Goal: Task Accomplishment & Management: Manage account settings

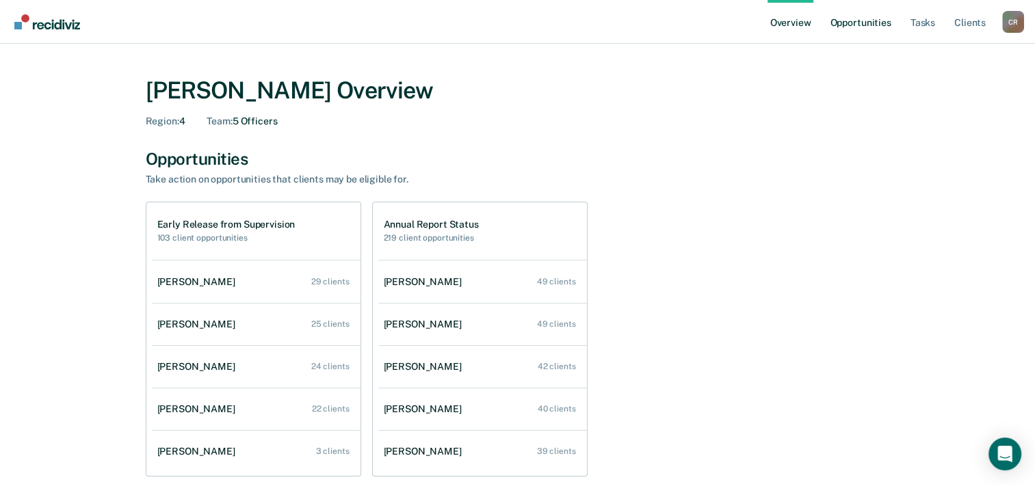
click at [867, 19] on link "Opportunities" at bounding box center [860, 22] width 66 height 44
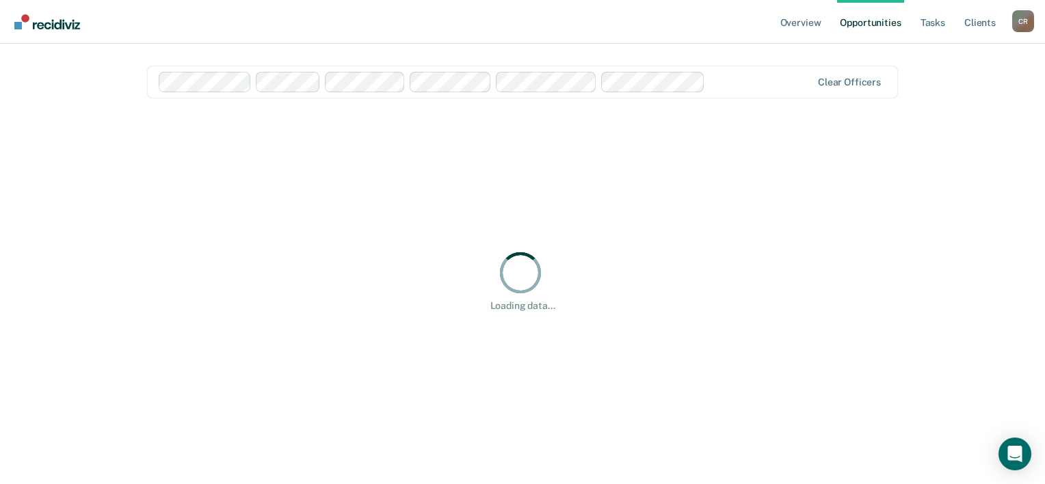
click at [302, 162] on div "Loading data..." at bounding box center [522, 280] width 751 height 331
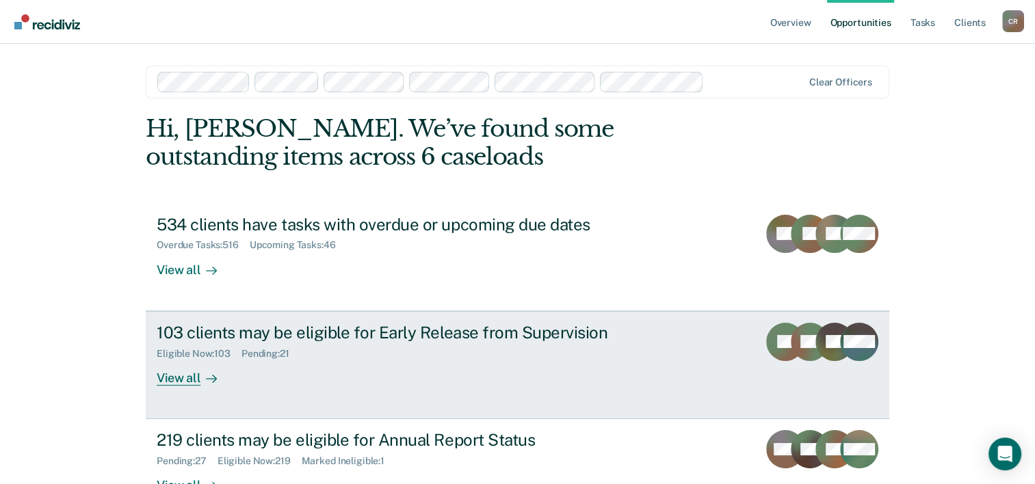
scroll to position [68, 0]
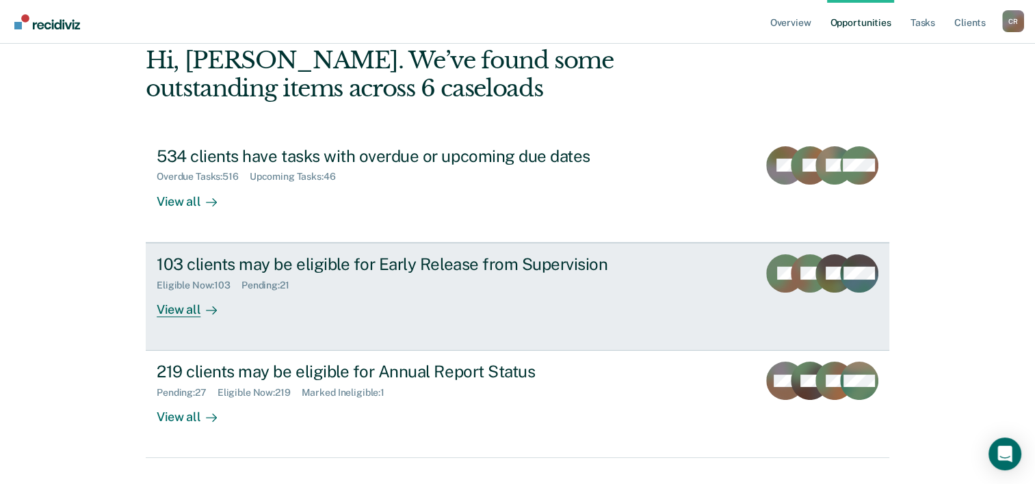
click at [186, 313] on div "View all" at bounding box center [195, 304] width 77 height 27
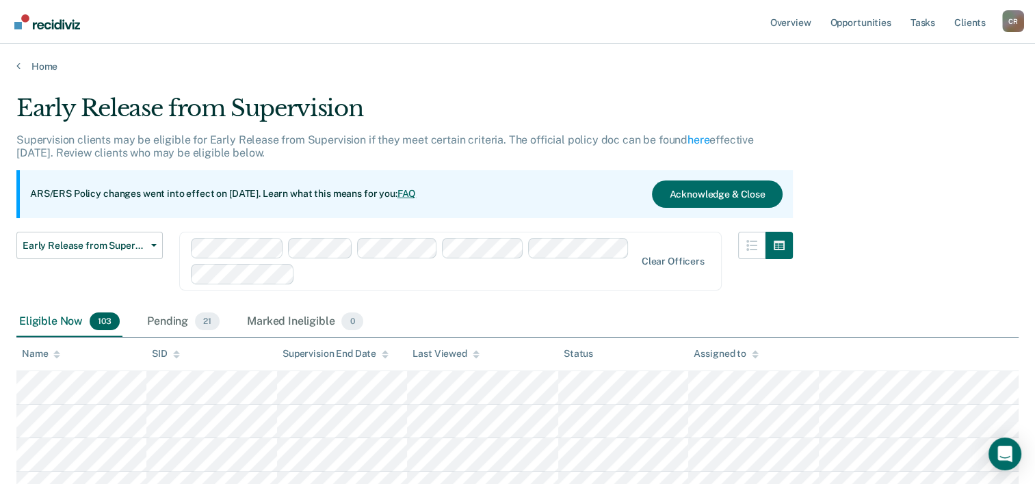
click at [148, 280] on div "Early Release from Supervision Early Release from Supervision Annual Report Sta…" at bounding box center [89, 269] width 146 height 75
click at [195, 317] on span "21" at bounding box center [207, 322] width 25 height 18
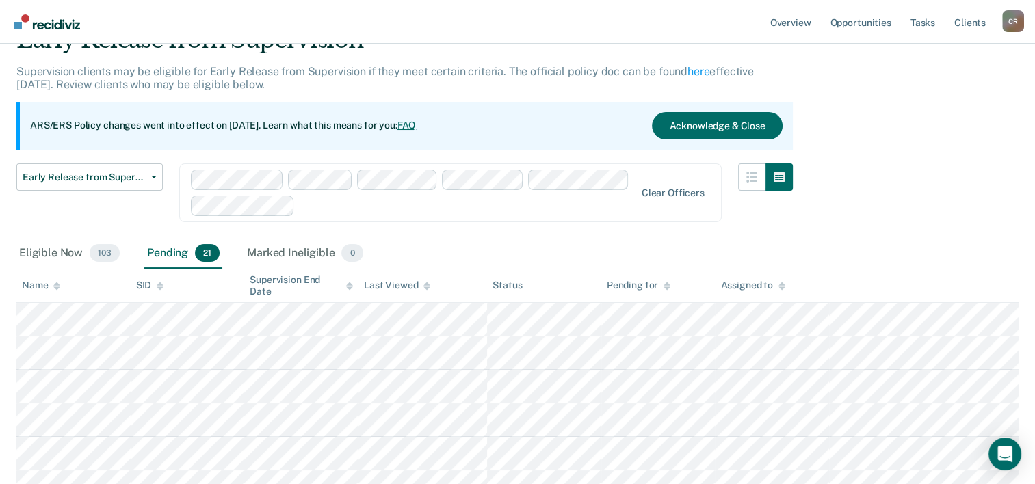
scroll to position [205, 0]
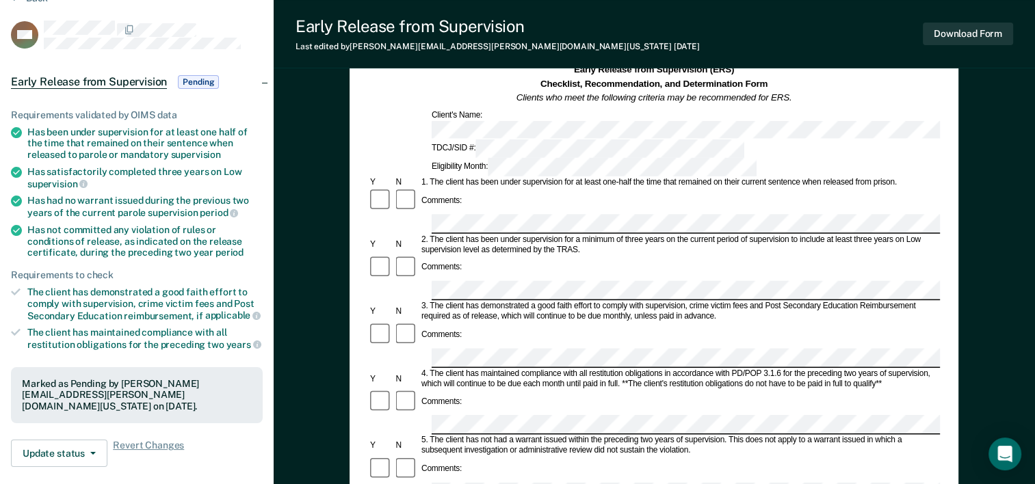
scroll to position [137, 0]
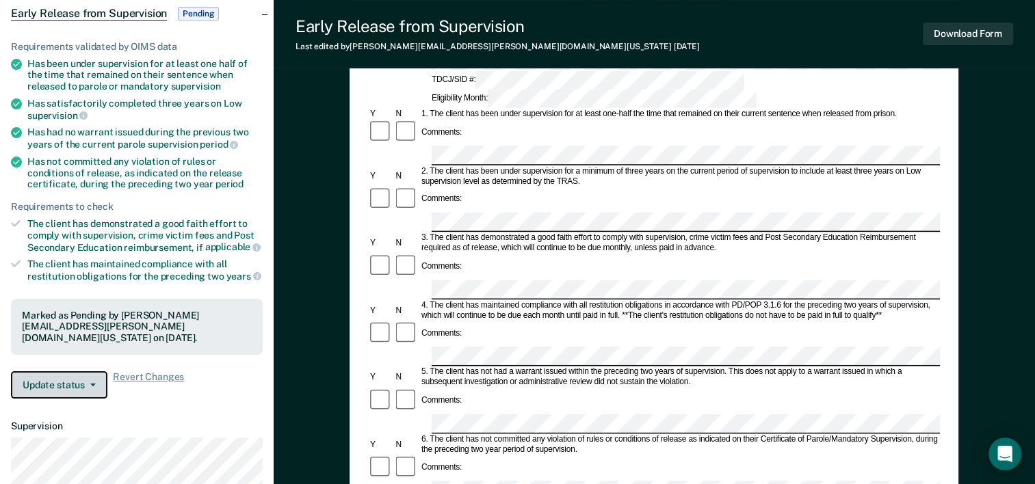
click at [92, 371] on button "Update status" at bounding box center [59, 384] width 96 height 27
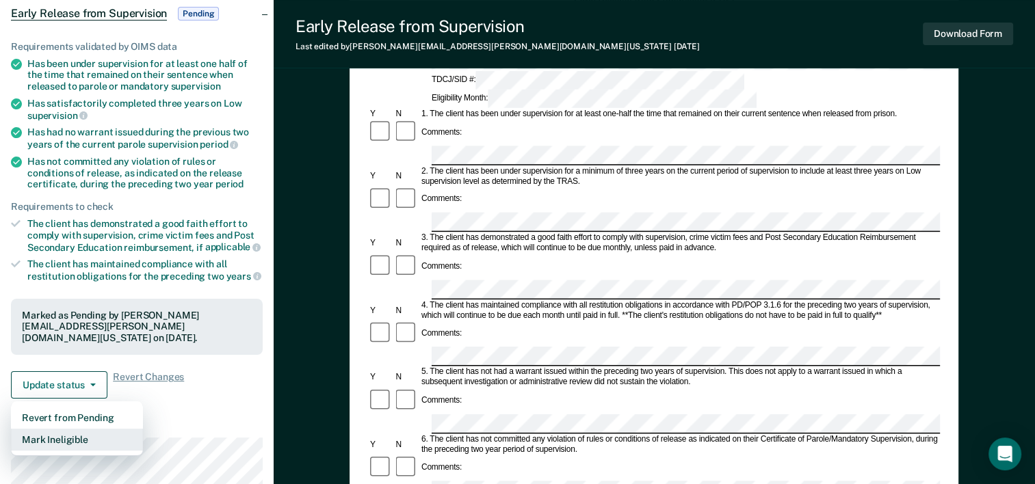
click at [99, 429] on button "Mark Ineligible" at bounding box center [77, 440] width 132 height 22
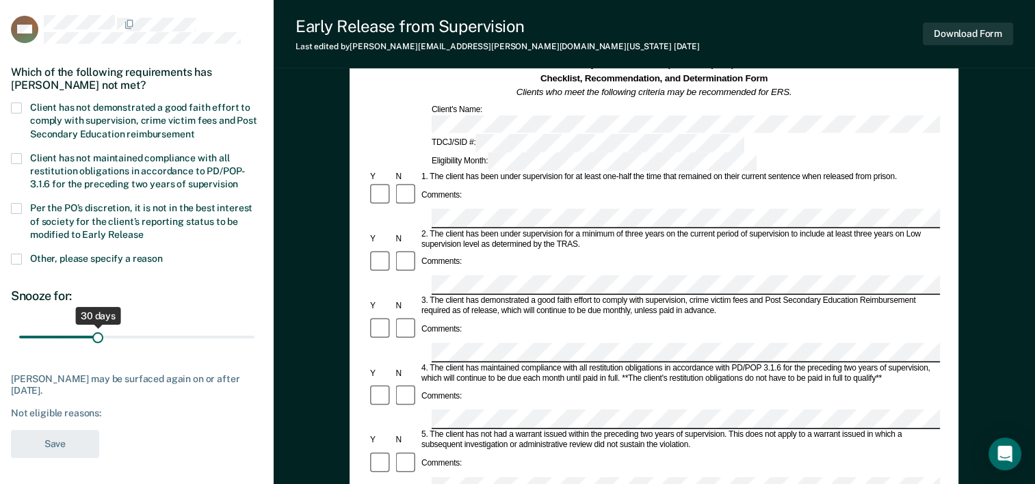
scroll to position [0, 0]
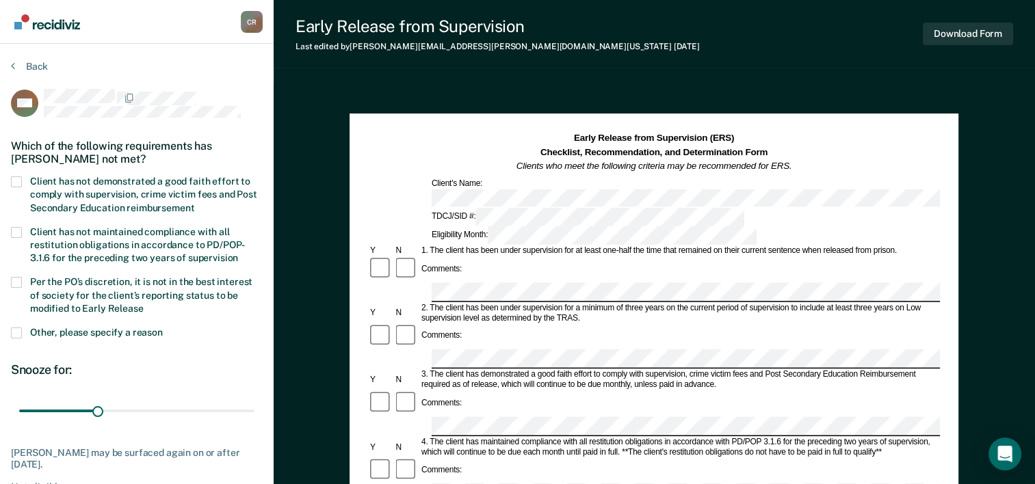
click at [20, 179] on span at bounding box center [16, 182] width 11 height 11
click at [194, 203] on input "Client has not demonstrated a good faith effort to comply with supervision, cri…" at bounding box center [194, 203] width 0 height 0
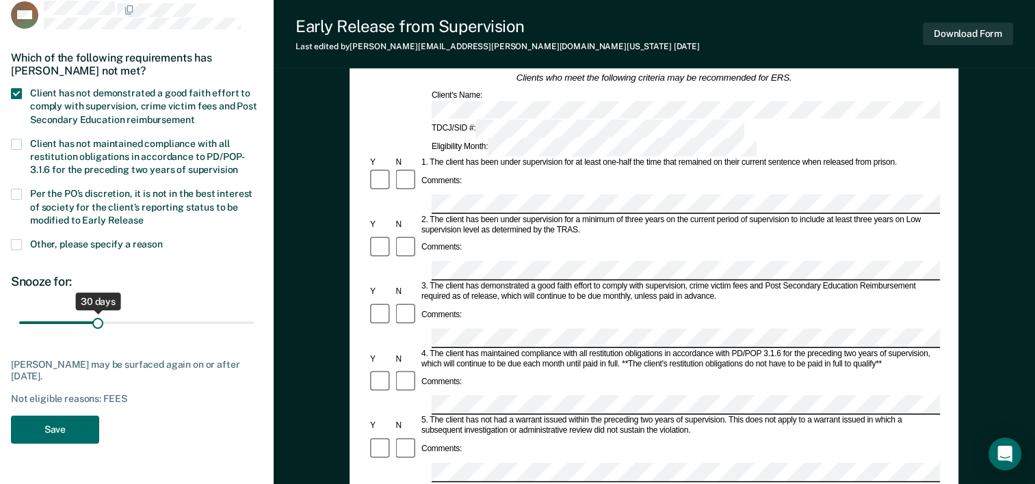
scroll to position [274, 0]
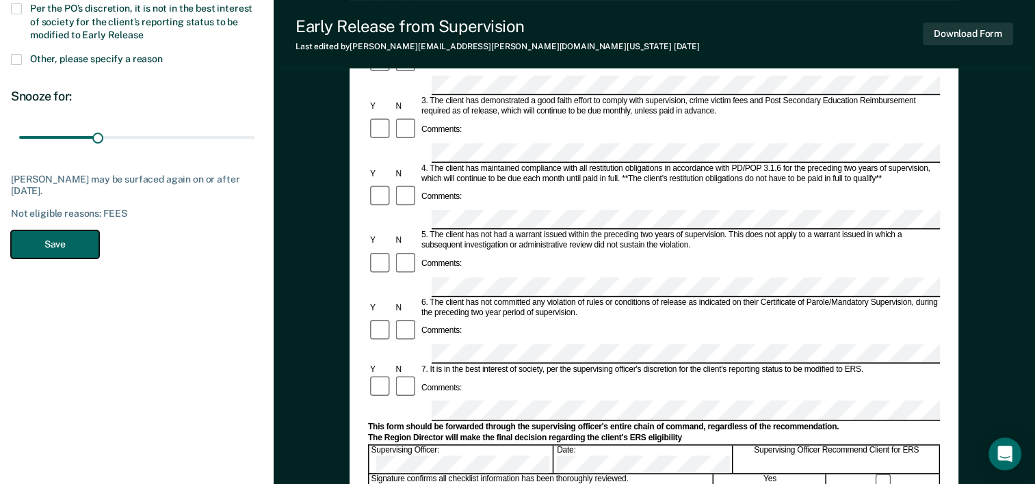
click at [55, 241] on button "Save" at bounding box center [55, 245] width 88 height 28
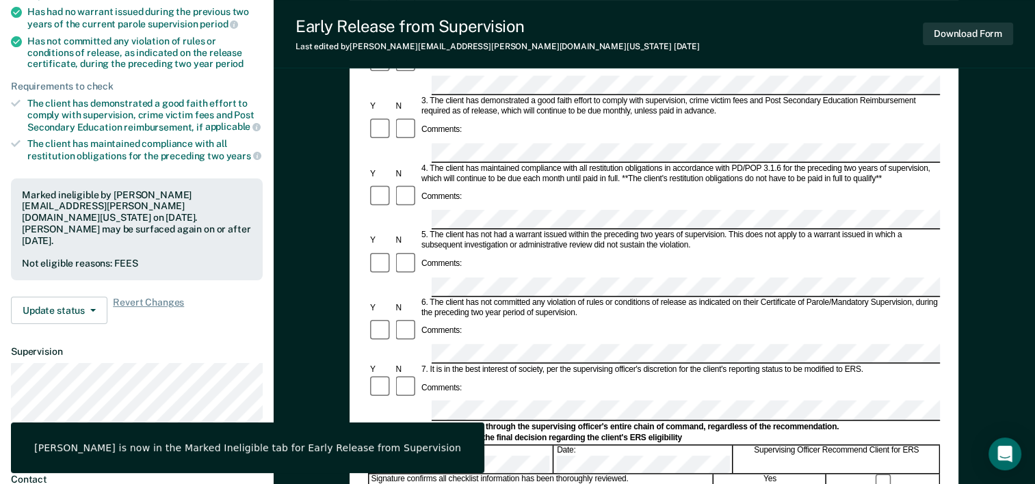
click at [102, 228] on div "Marked ineligible by [PERSON_NAME][EMAIL_ADDRESS][PERSON_NAME][DOMAIN_NAME][US_…" at bounding box center [137, 217] width 230 height 57
drag, startPoint x: 102, startPoint y: 228, endPoint x: 92, endPoint y: 227, distance: 9.6
click at [92, 227] on div "Marked ineligible by [PERSON_NAME][EMAIL_ADDRESS][PERSON_NAME][DOMAIN_NAME][US_…" at bounding box center [137, 217] width 230 height 57
click at [92, 226] on div "Marked ineligible by [PERSON_NAME][EMAIL_ADDRESS][PERSON_NAME][DOMAIN_NAME][US_…" at bounding box center [137, 217] width 230 height 57
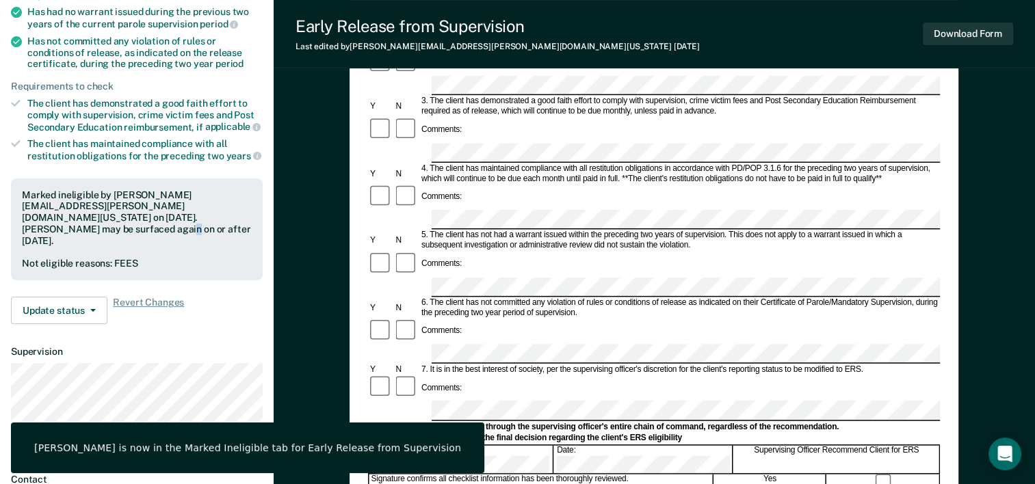
click at [88, 224] on div "Marked ineligible by [PERSON_NAME][EMAIL_ADDRESS][PERSON_NAME][DOMAIN_NAME][US_…" at bounding box center [137, 217] width 230 height 57
click at [81, 224] on div "Marked ineligible by [PERSON_NAME][EMAIL_ADDRESS][PERSON_NAME][DOMAIN_NAME][US_…" at bounding box center [137, 217] width 230 height 57
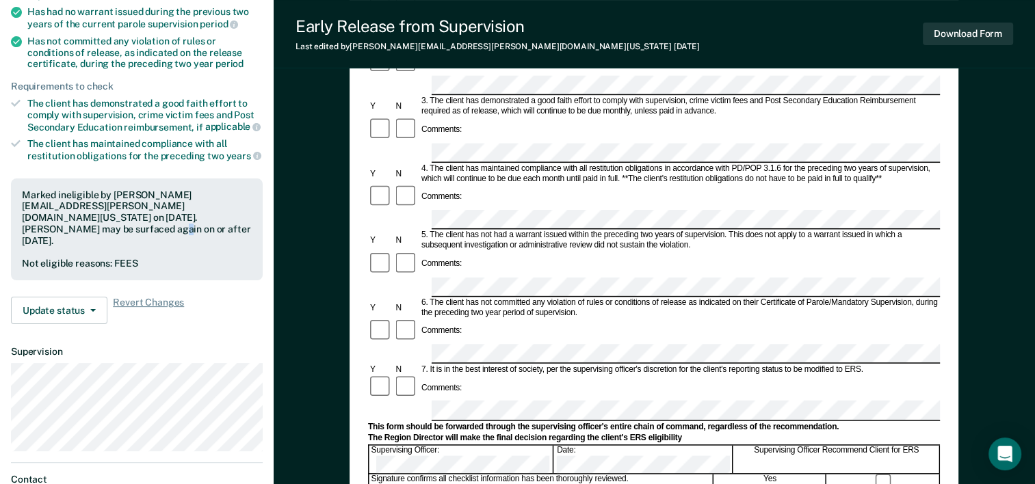
click at [81, 224] on div "Marked ineligible by [PERSON_NAME][EMAIL_ADDRESS][PERSON_NAME][DOMAIN_NAME][US_…" at bounding box center [137, 217] width 230 height 57
click at [65, 231] on div "Marked ineligible by [PERSON_NAME][EMAIL_ADDRESS][PERSON_NAME][DOMAIN_NAME][US_…" at bounding box center [137, 230] width 252 height 103
click at [62, 226] on div "Marked ineligible by [PERSON_NAME][EMAIL_ADDRESS][PERSON_NAME][DOMAIN_NAME][US_…" at bounding box center [137, 217] width 230 height 57
drag, startPoint x: 62, startPoint y: 226, endPoint x: 30, endPoint y: 222, distance: 32.4
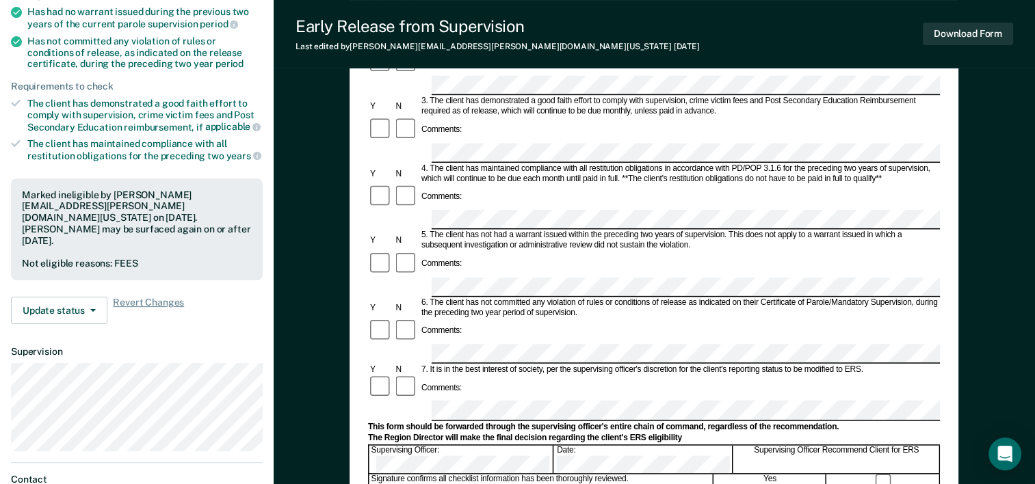
click at [30, 222] on div "Marked ineligible by [PERSON_NAME][EMAIL_ADDRESS][PERSON_NAME][DOMAIN_NAME][US_…" at bounding box center [137, 217] width 230 height 57
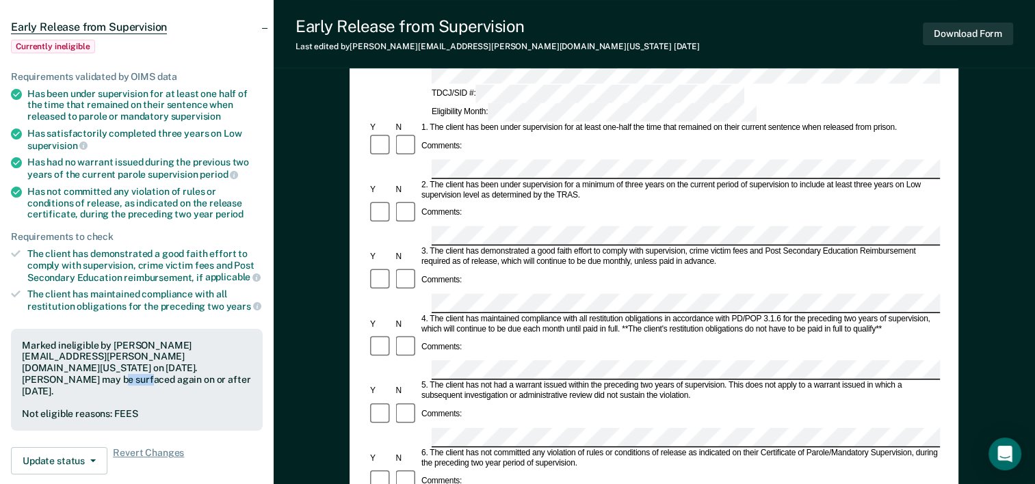
scroll to position [137, 0]
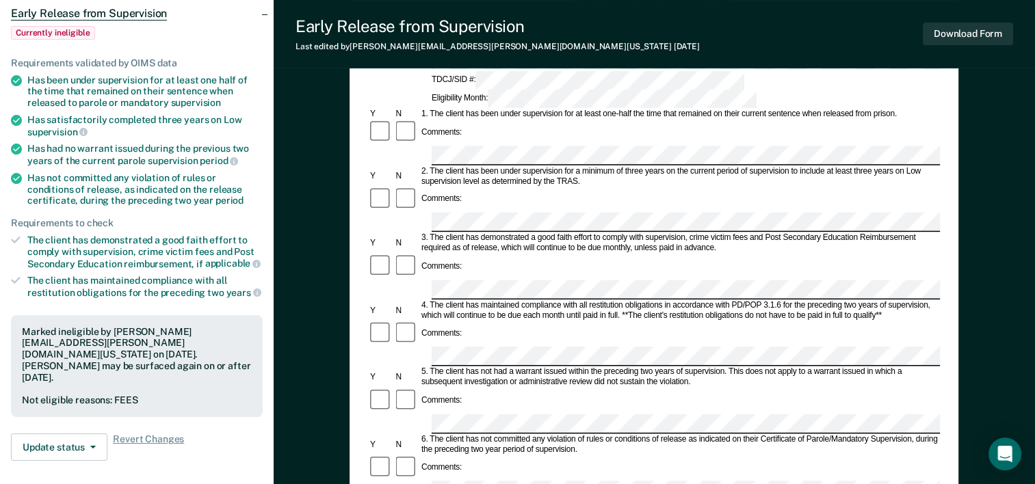
click at [79, 350] on div "Marked ineligible by [PERSON_NAME][EMAIL_ADDRESS][PERSON_NAME][DOMAIN_NAME][US_…" at bounding box center [137, 354] width 230 height 57
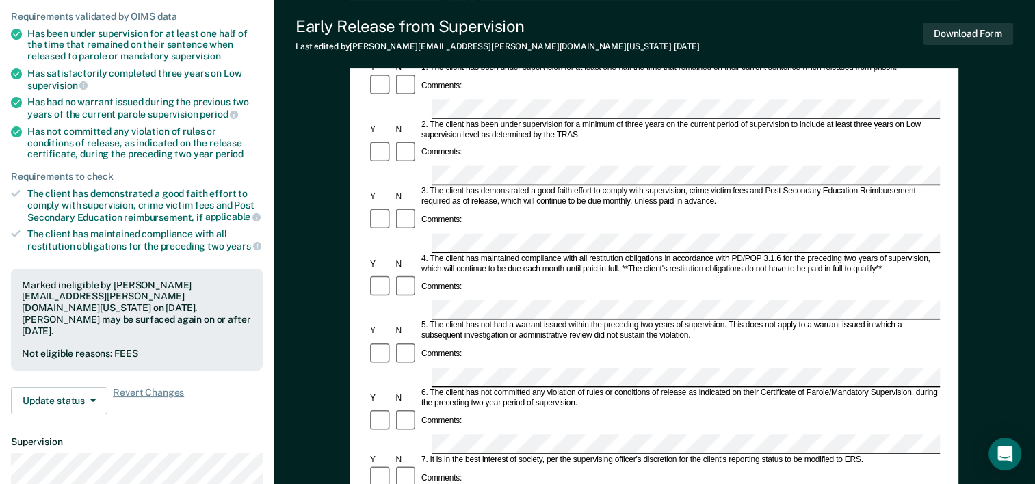
scroll to position [274, 0]
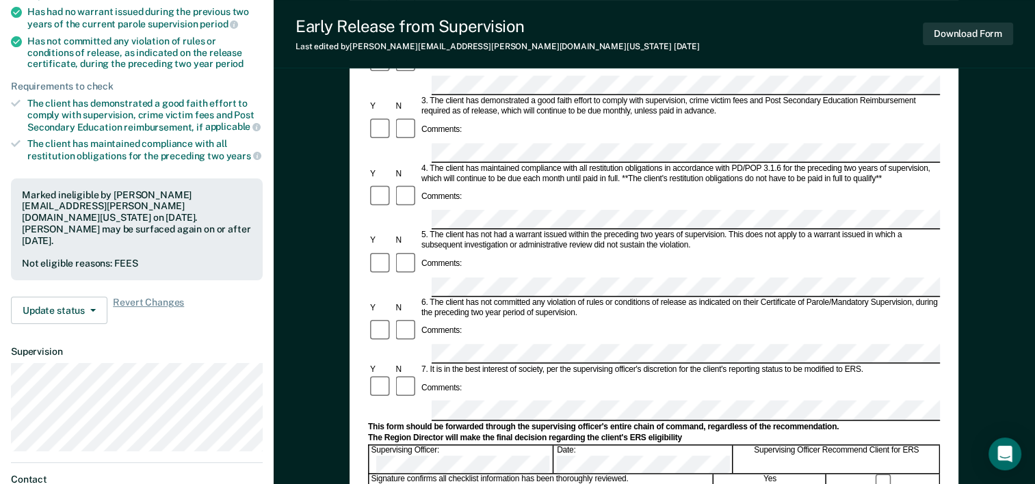
click at [128, 258] on div "Not eligible reasons: FEES" at bounding box center [137, 264] width 230 height 12
drag, startPoint x: 128, startPoint y: 246, endPoint x: 77, endPoint y: 238, distance: 51.3
click at [77, 238] on div "Marked ineligible by [PERSON_NAME][EMAIL_ADDRESS][PERSON_NAME][DOMAIN_NAME][US_…" at bounding box center [137, 230] width 252 height 103
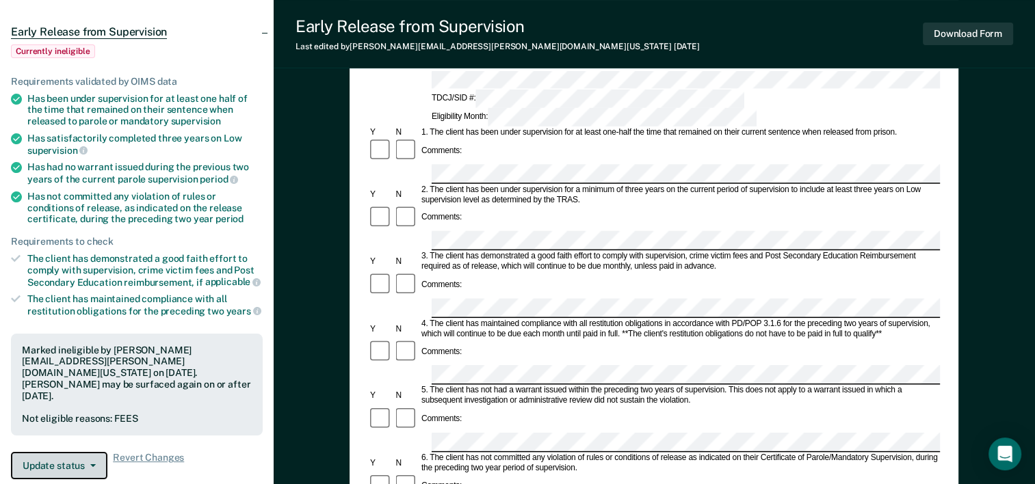
click at [55, 452] on button "Update status" at bounding box center [59, 465] width 96 height 27
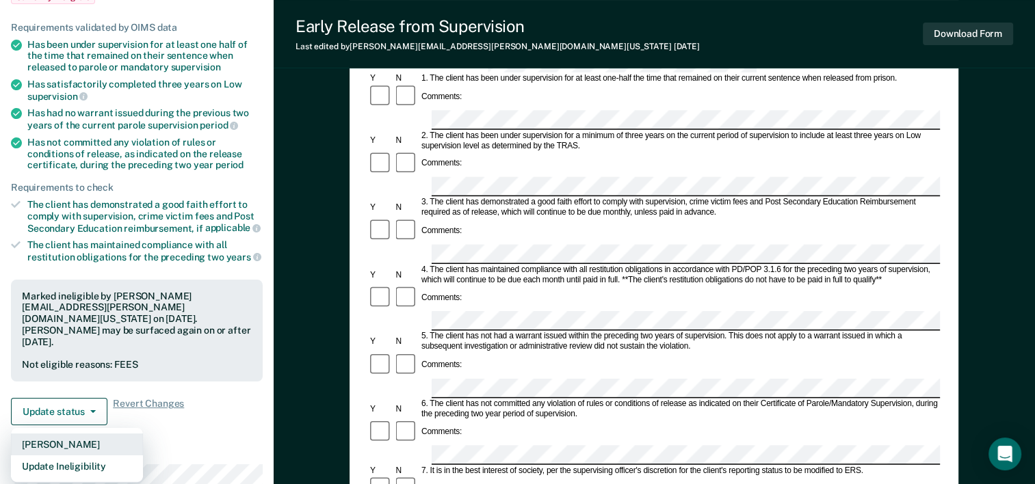
scroll to position [196, 0]
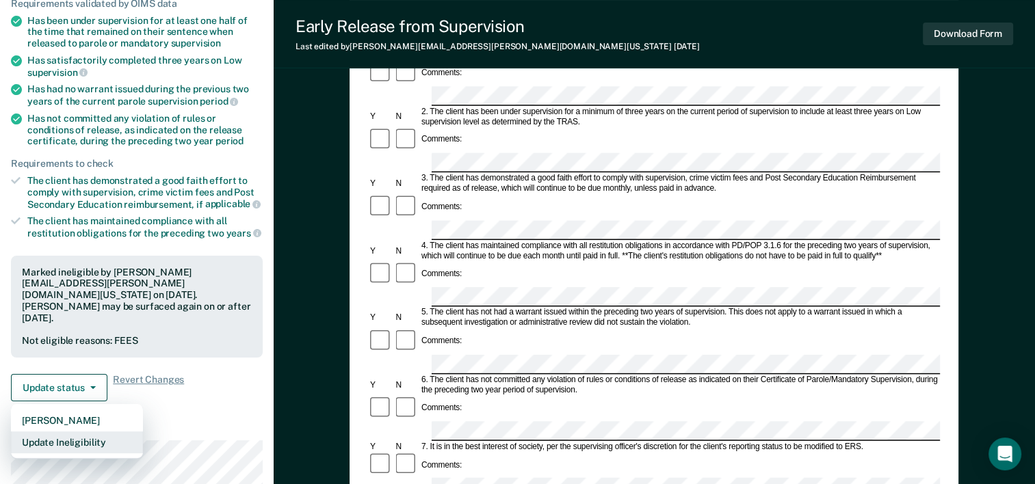
click at [94, 432] on button "Update Ineligibility" at bounding box center [77, 443] width 132 height 22
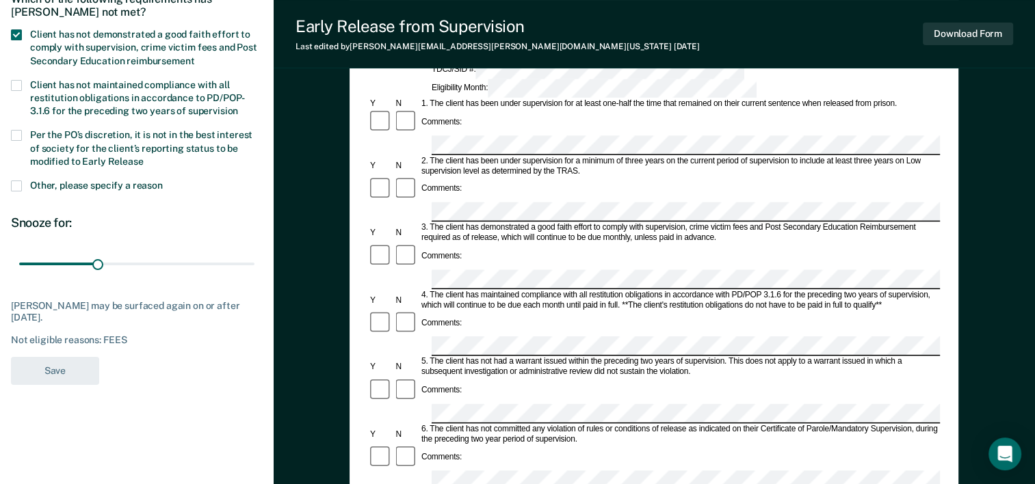
scroll to position [60, 0]
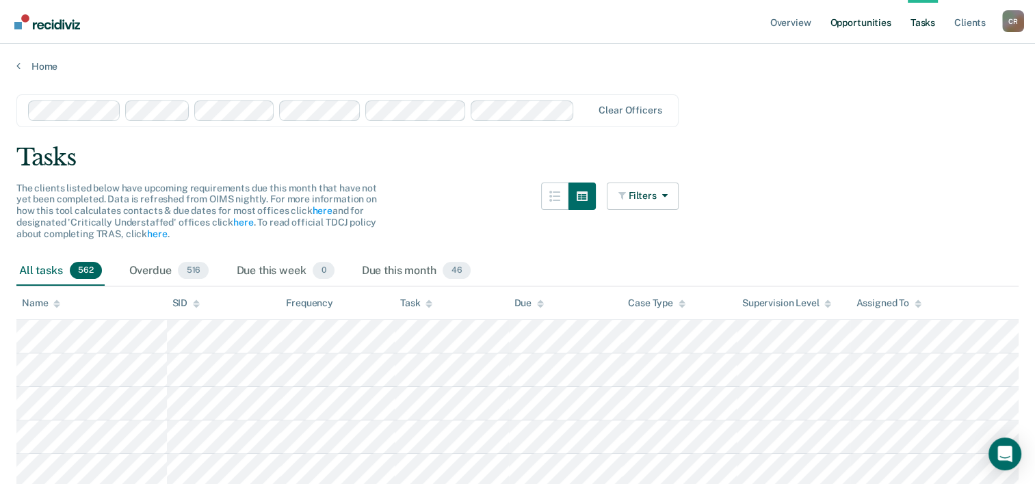
click at [844, 23] on link "Opportunities" at bounding box center [860, 22] width 66 height 44
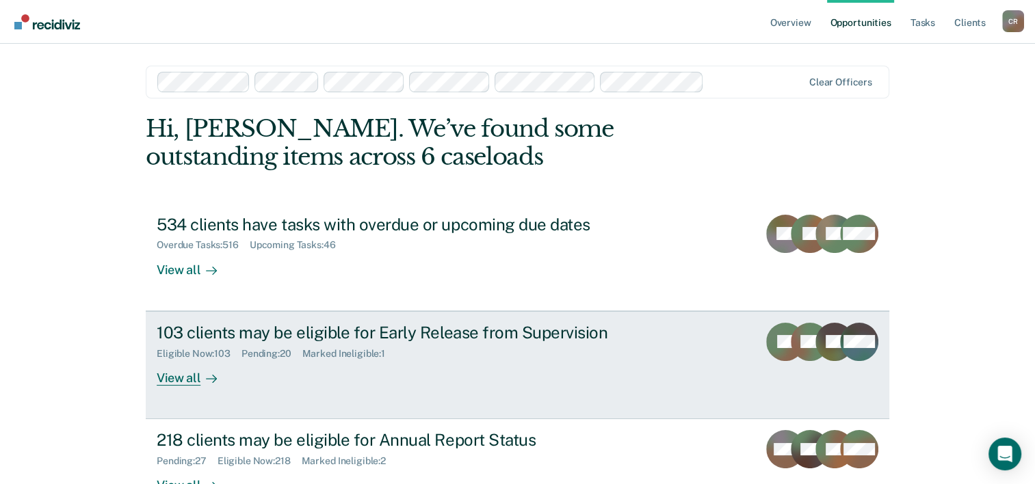
click at [619, 362] on div "103 clients may be eligible for Early Release from Supervision Eligible Now : 1…" at bounding box center [413, 354] width 513 height 63
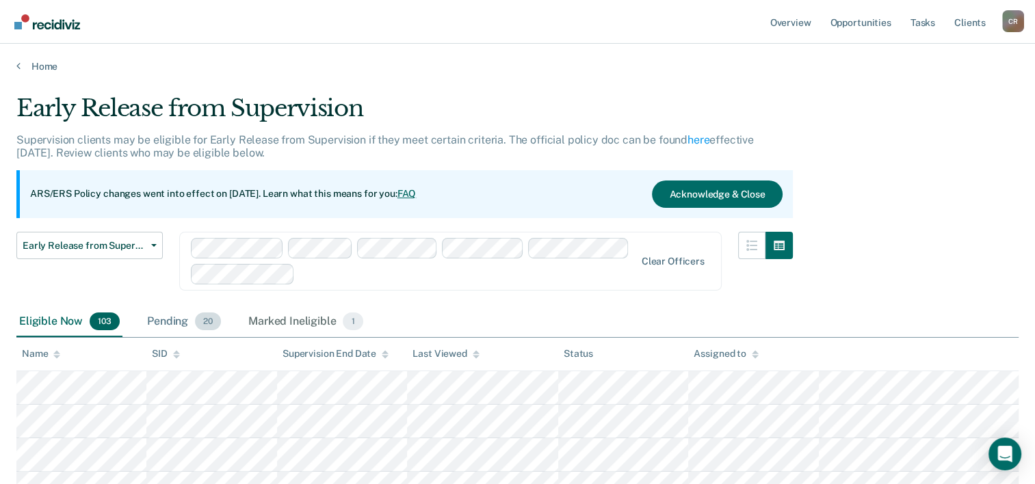
click at [197, 315] on span "20" at bounding box center [208, 322] width 26 height 18
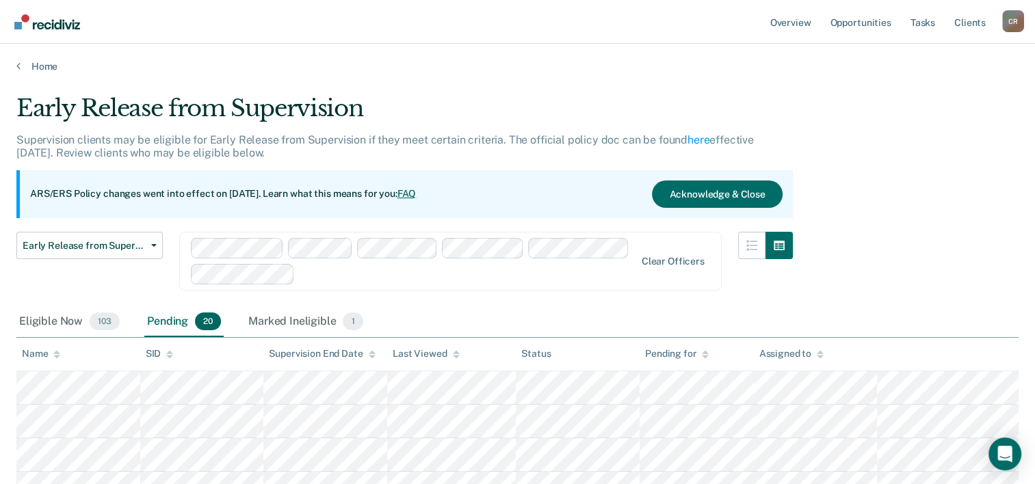
click at [172, 320] on div "Pending 20" at bounding box center [183, 322] width 79 height 30
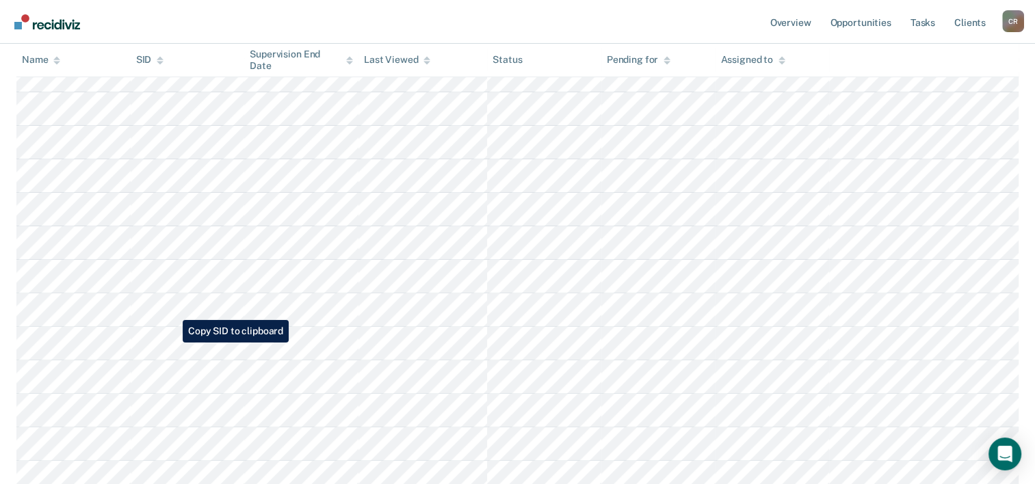
scroll to position [410, 0]
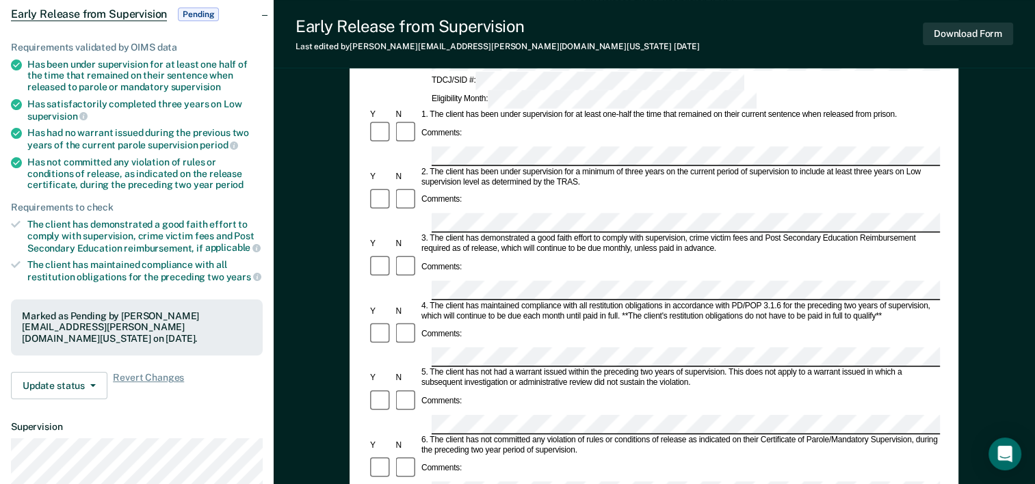
scroll to position [137, 0]
click at [52, 371] on button "Update status" at bounding box center [59, 384] width 96 height 27
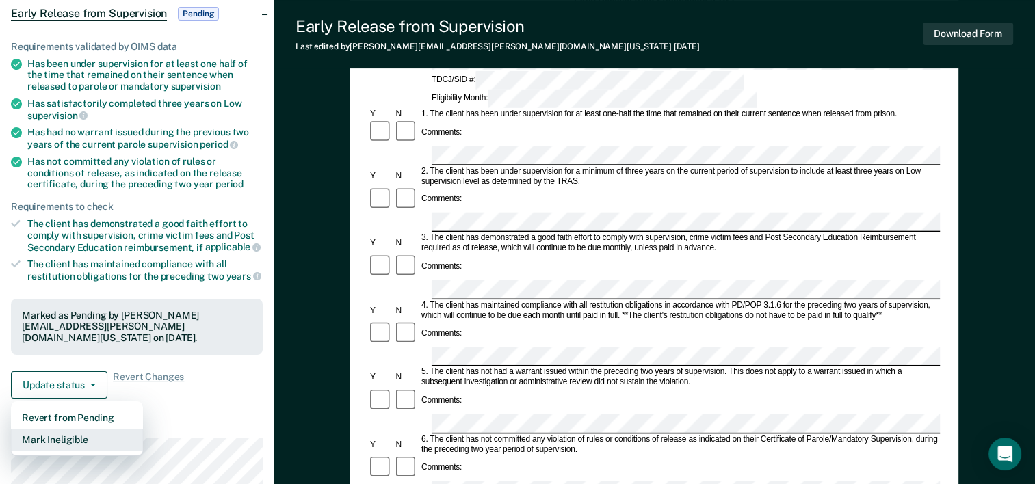
click at [38, 430] on button "Mark Ineligible" at bounding box center [77, 440] width 132 height 22
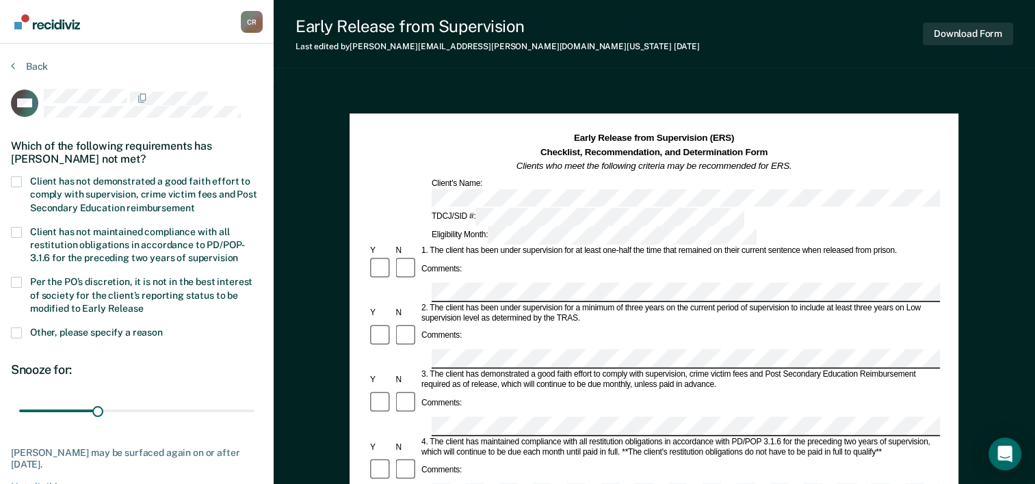
scroll to position [0, 0]
click at [17, 177] on span at bounding box center [16, 182] width 11 height 11
click at [194, 203] on input "Client has not demonstrated a good faith effort to comply with supervision, cri…" at bounding box center [194, 203] width 0 height 0
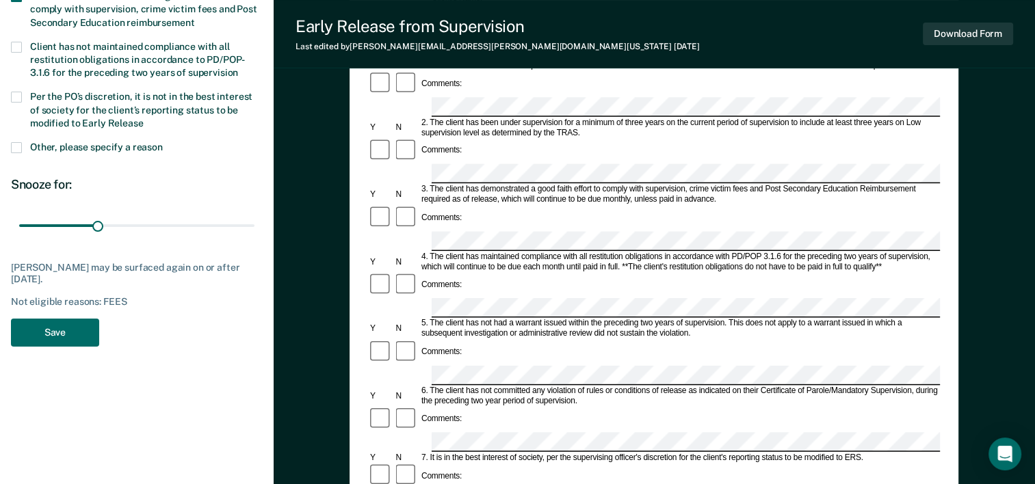
scroll to position [205, 0]
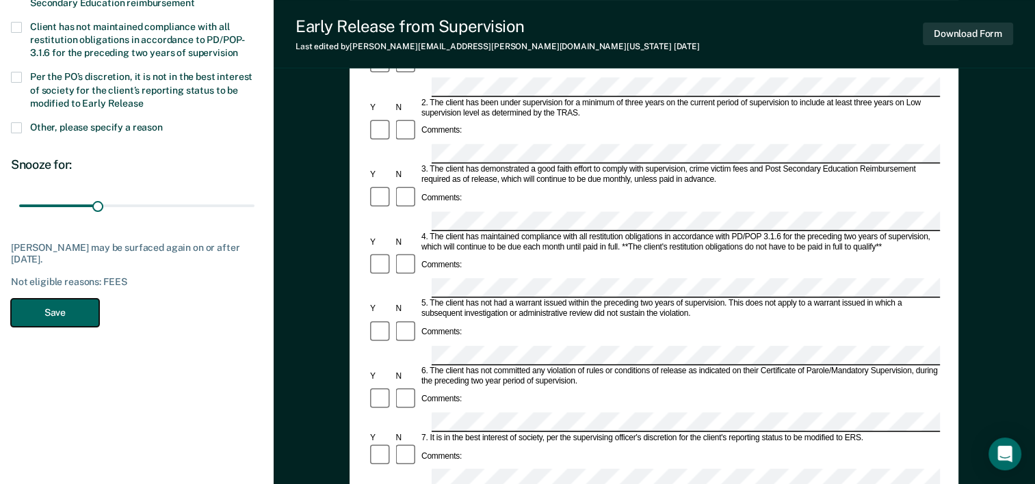
click at [62, 312] on button "Save" at bounding box center [55, 313] width 88 height 28
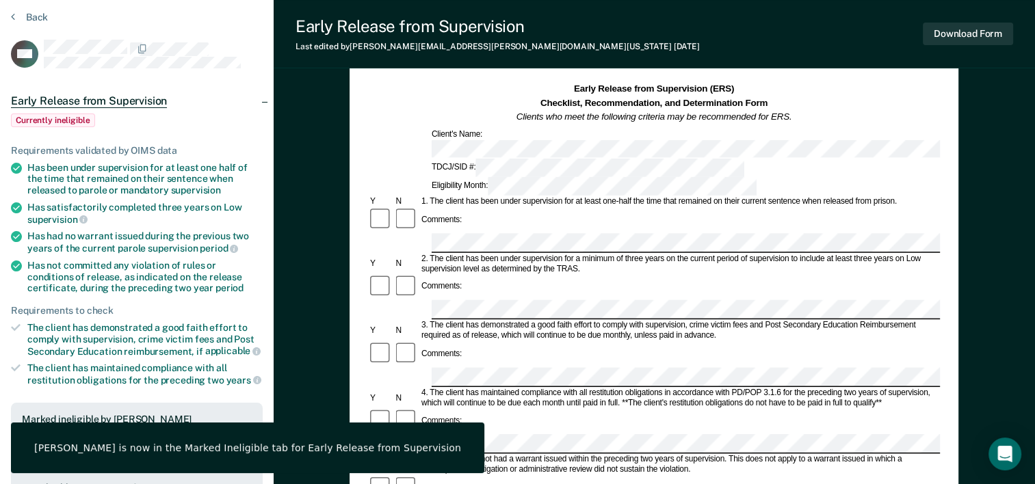
scroll to position [0, 0]
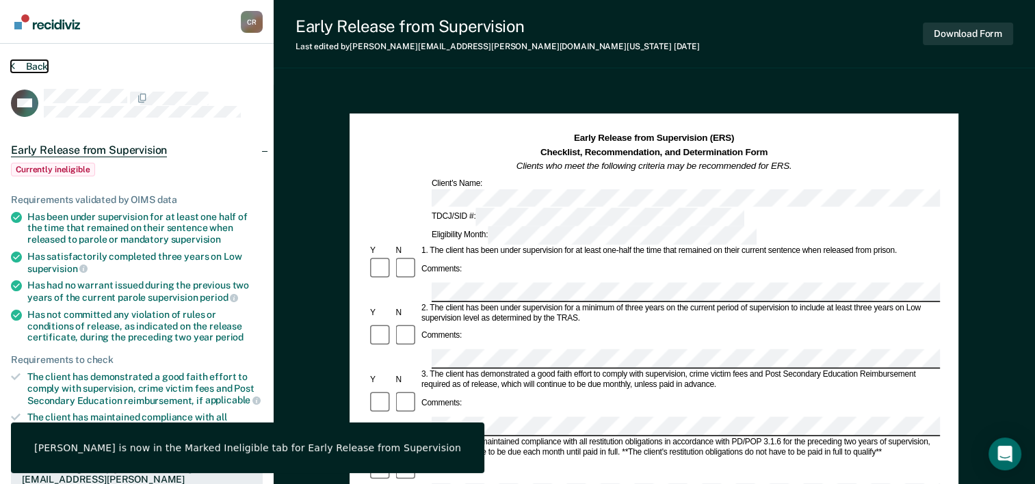
click at [16, 64] on button "Back" at bounding box center [29, 66] width 37 height 12
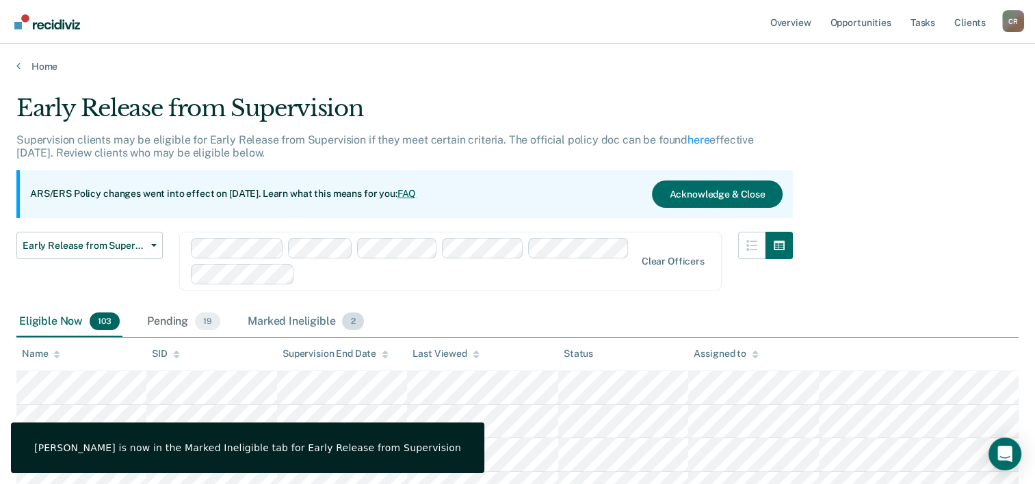
click at [251, 321] on div "Marked Ineligible 2" at bounding box center [306, 322] width 122 height 30
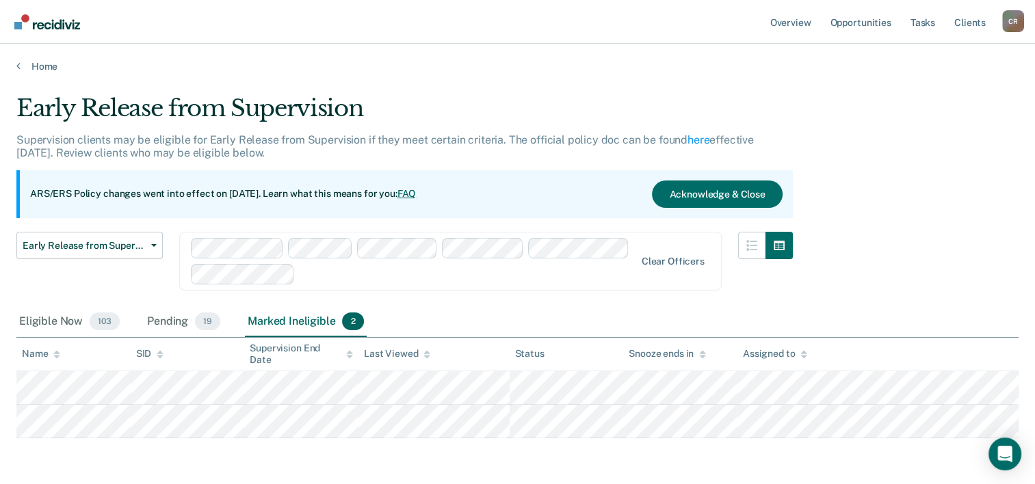
scroll to position [51, 0]
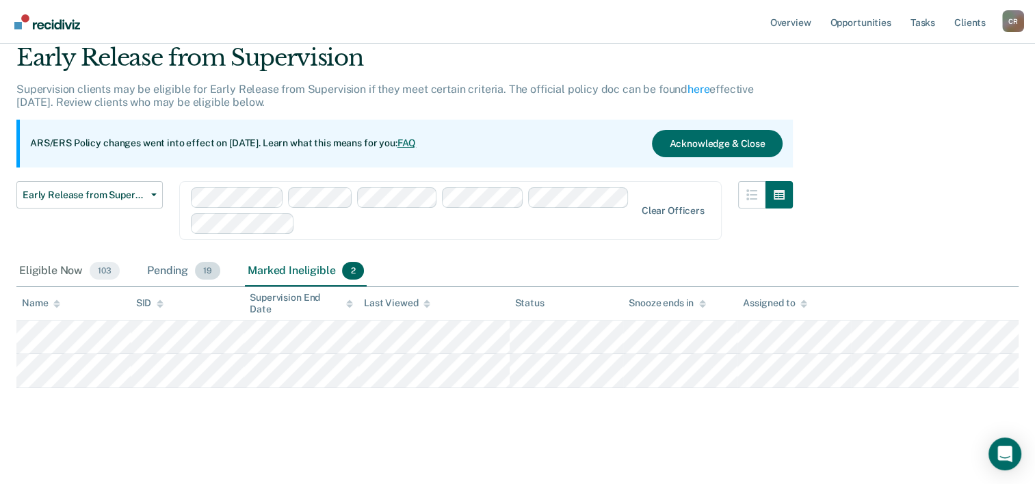
click at [169, 278] on div "Pending 19" at bounding box center [183, 272] width 79 height 30
